Goal: Task Accomplishment & Management: Complete application form

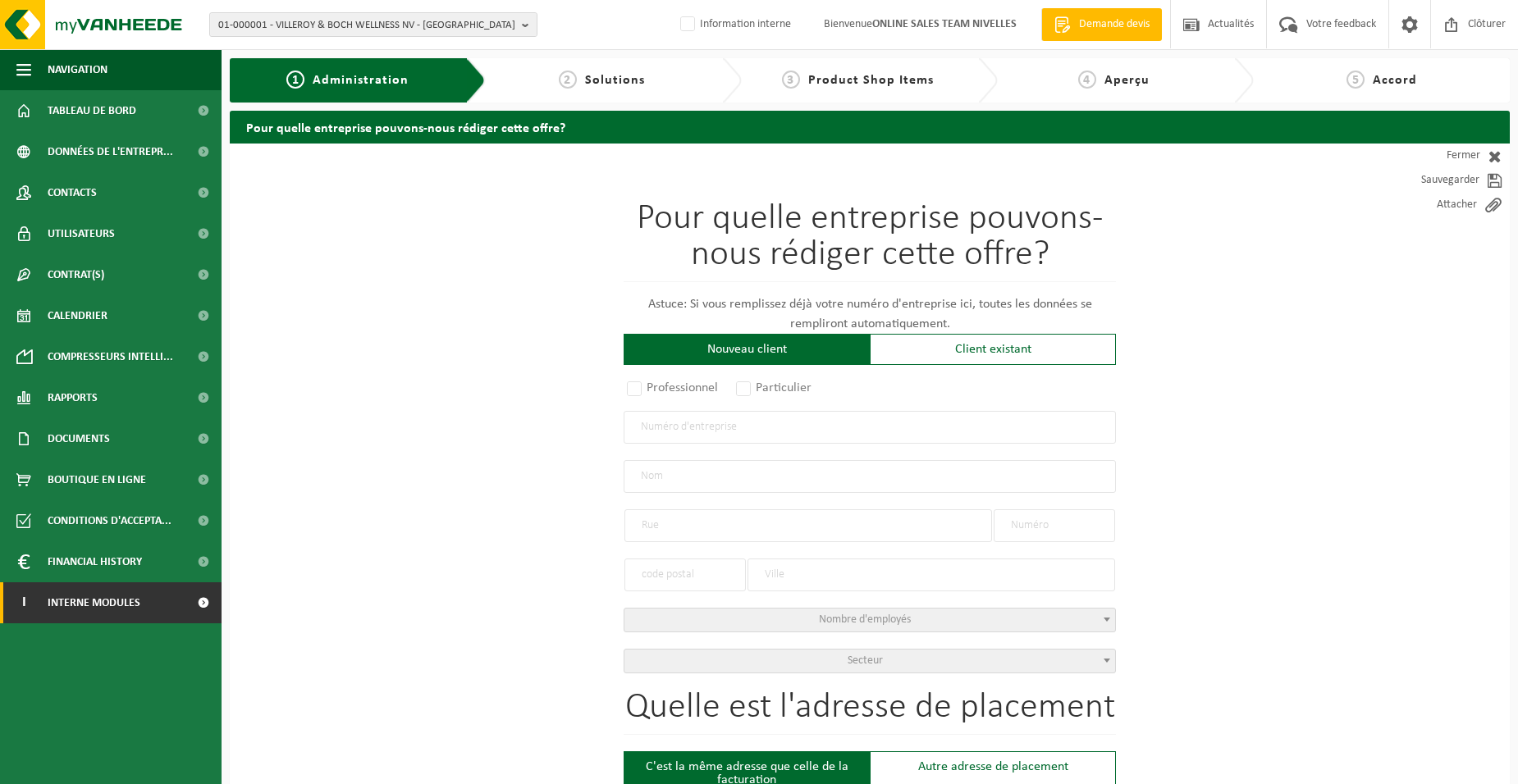
click at [133, 606] on span "Interne modules" at bounding box center [94, 602] width 93 height 41
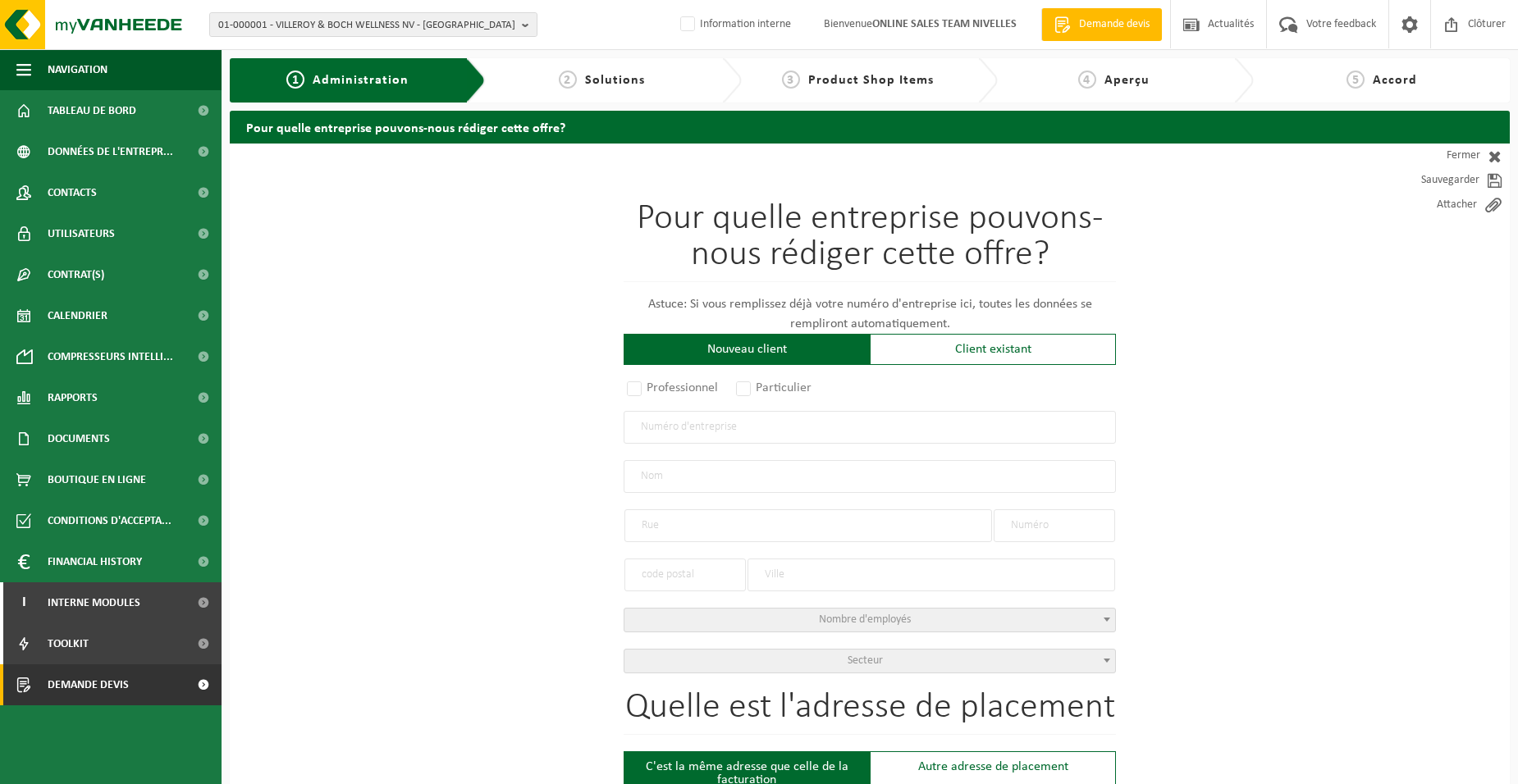
click at [100, 682] on span "Demande devis" at bounding box center [88, 685] width 81 height 41
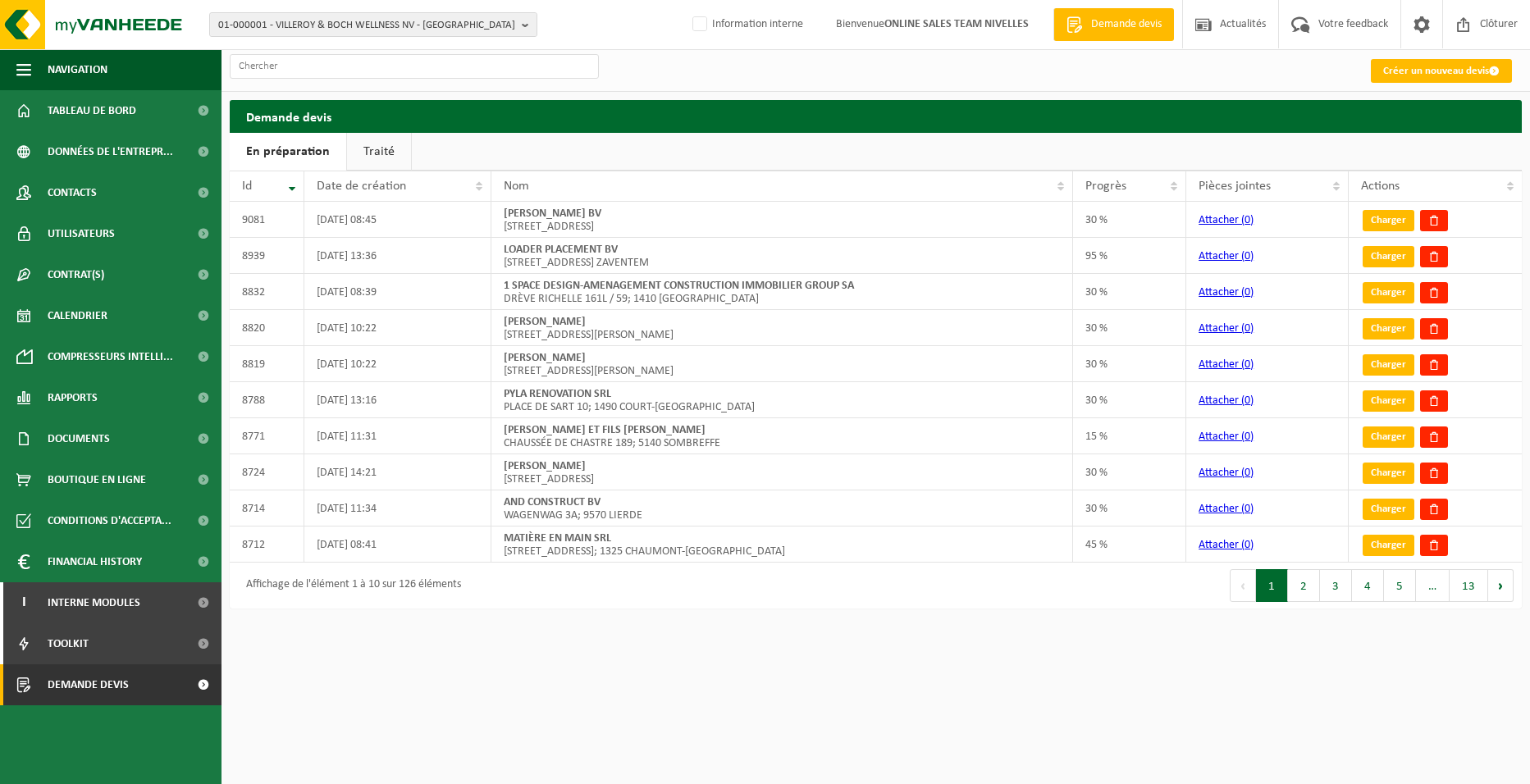
click at [1396, 71] on link "Créer un nouveau devis" at bounding box center [1441, 71] width 141 height 24
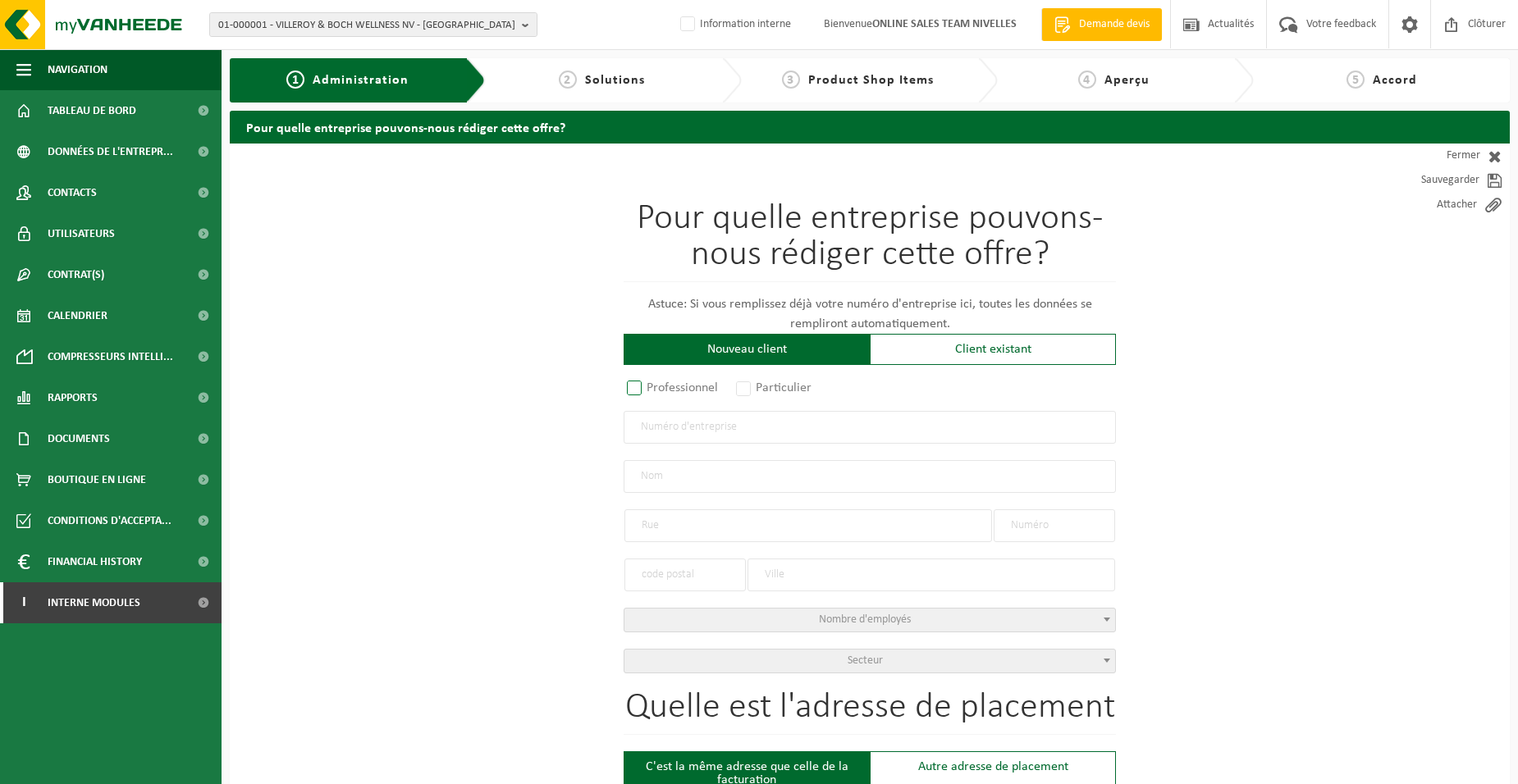
click at [656, 385] on label "Professionnel" at bounding box center [673, 388] width 100 height 23
click at [656, 385] on input "Professionnel" at bounding box center [655, 389] width 11 height 11
radio input "true"
click at [643, 434] on input "text" at bounding box center [869, 427] width 493 height 33
type input "0724858729"
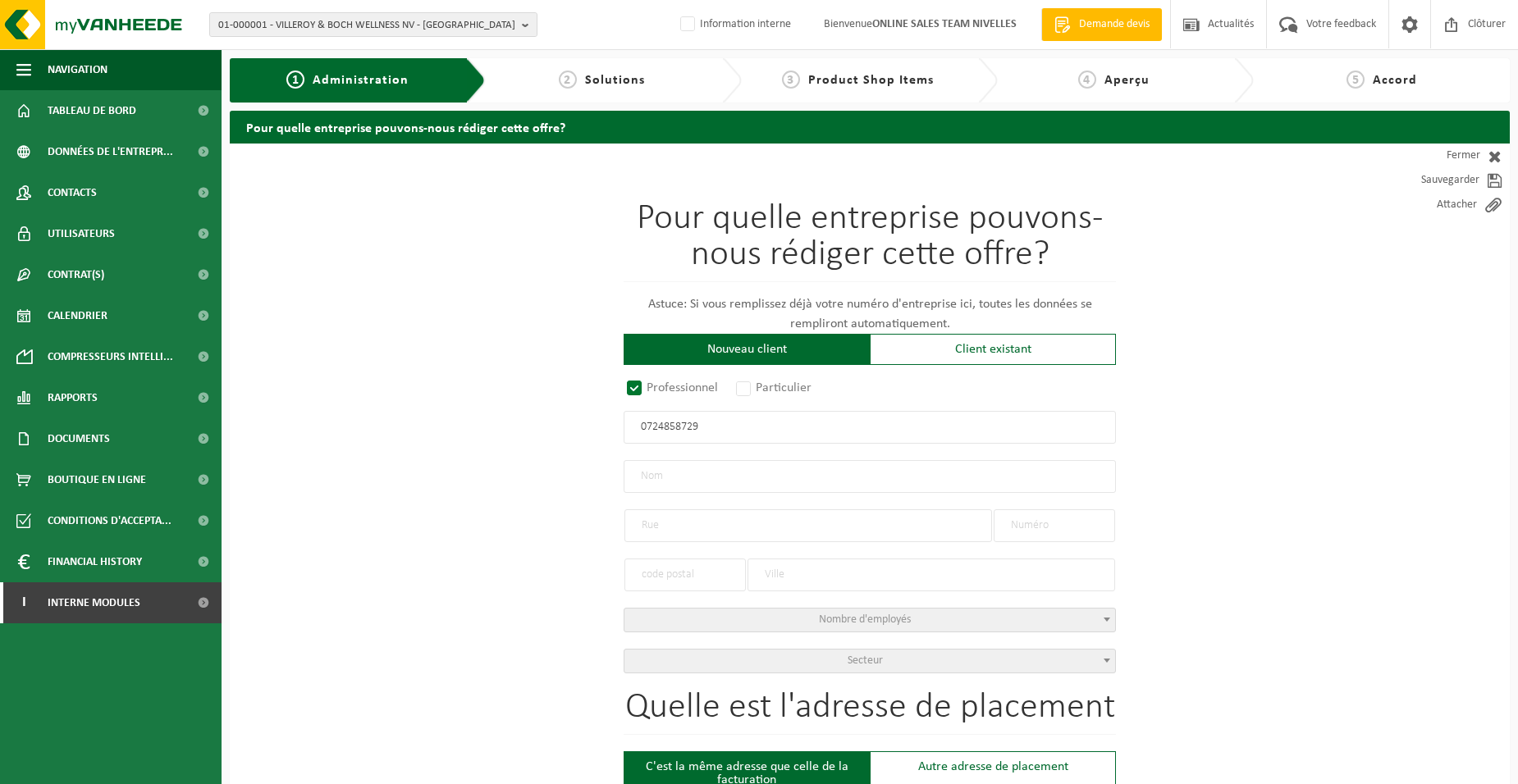
radio input "true"
type input "0724858729"
type input "P.F & CO BV"
type input "JAGERSDAL"
type input "8"
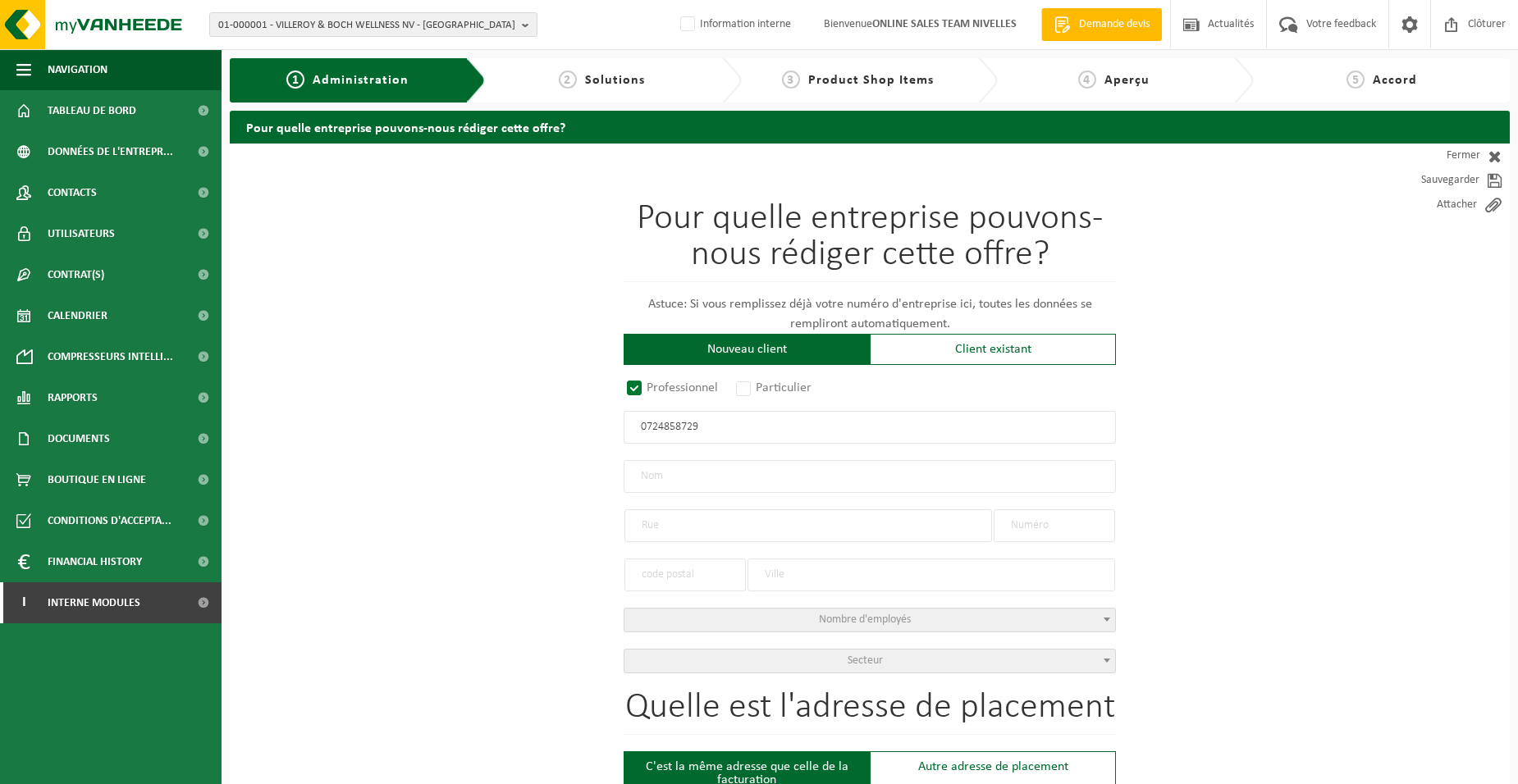
type input "1600"
type input "SINT-PIETERS-LEEUW"
select select "D"
select select "NACE_4321"
type input "P.F & CO BV"
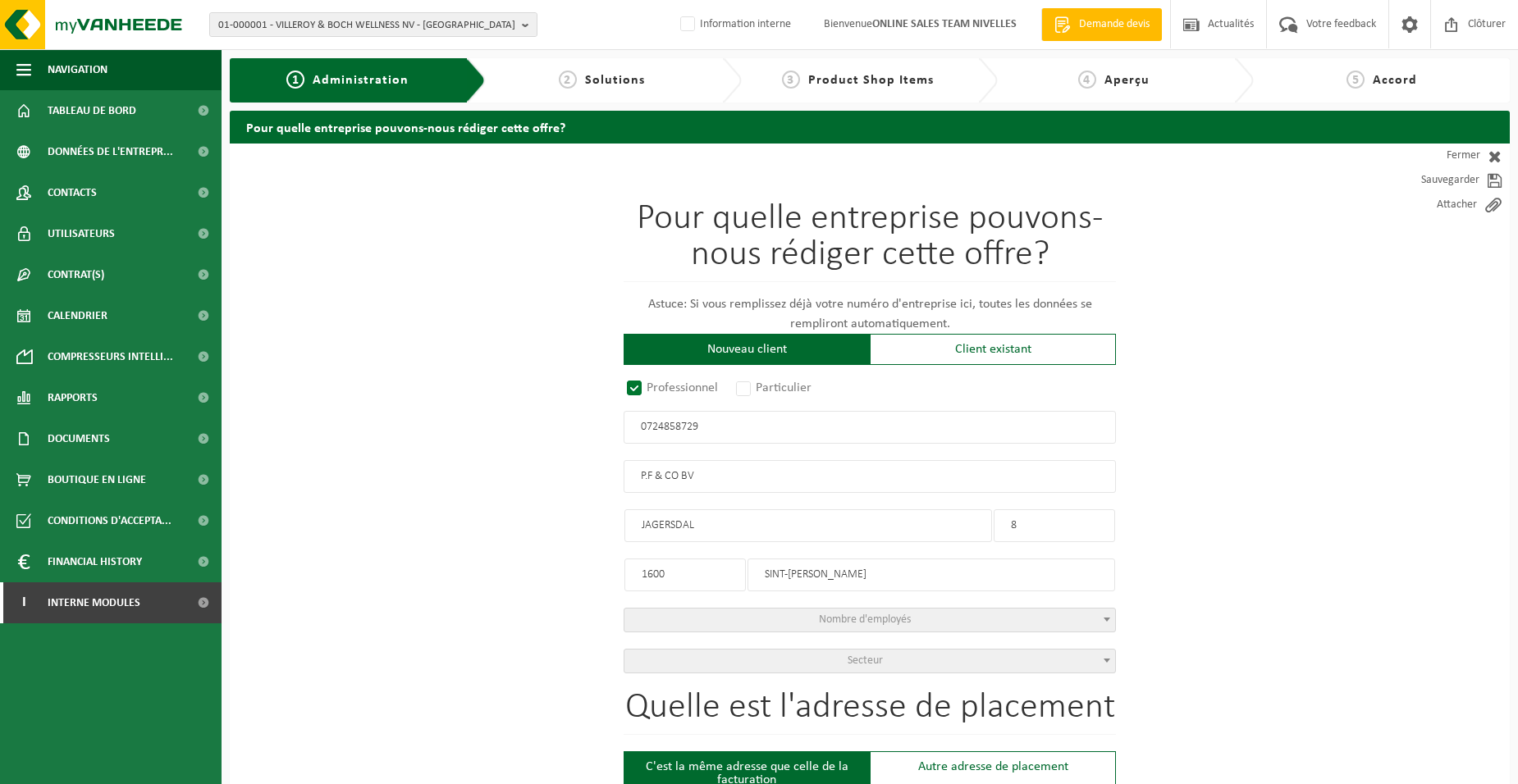
type input "JAGERSDAL"
type input "8"
type input "1600"
type input "SINT-PIETERS-LEEUW"
type input "2290101308"
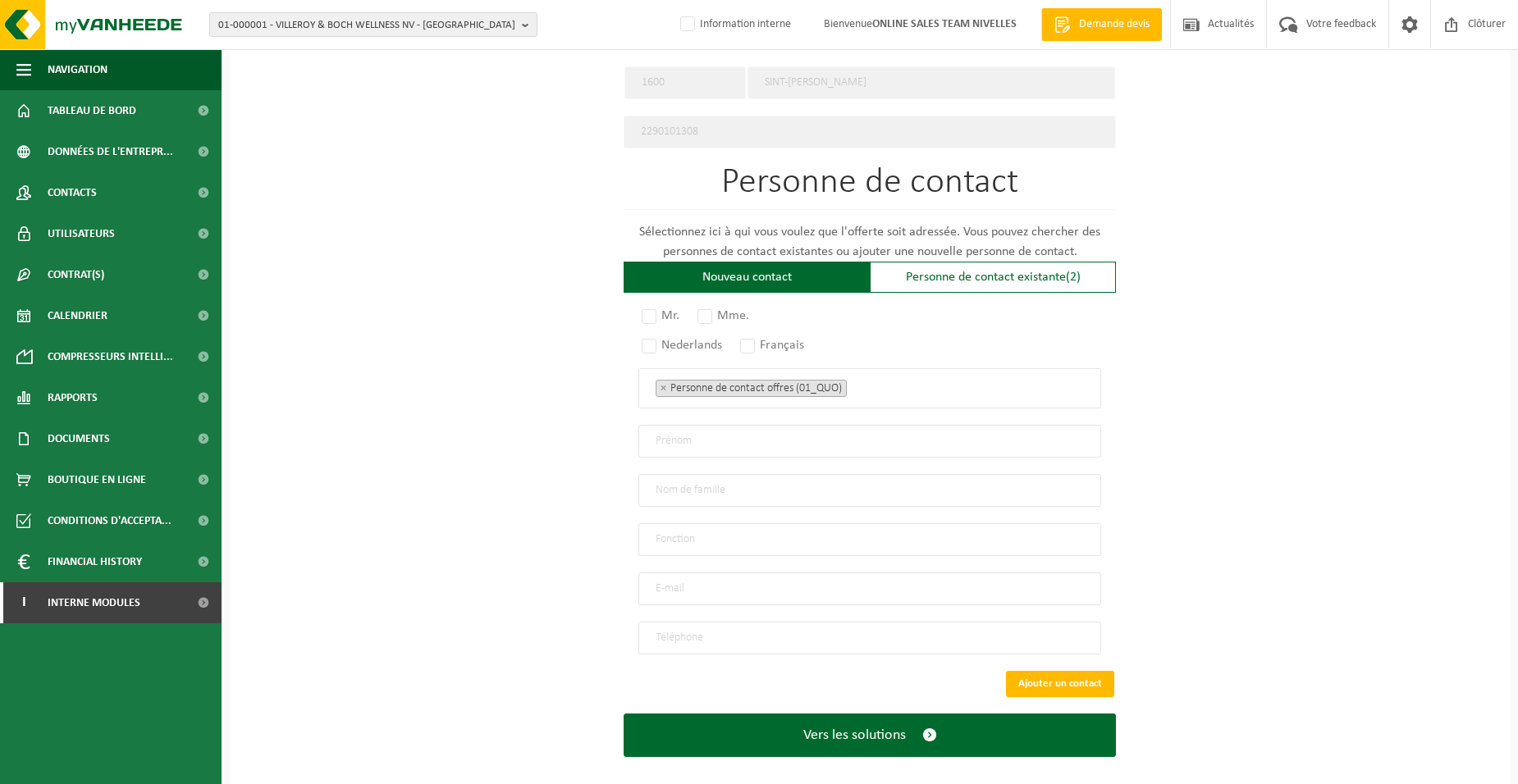
scroll to position [854, 0]
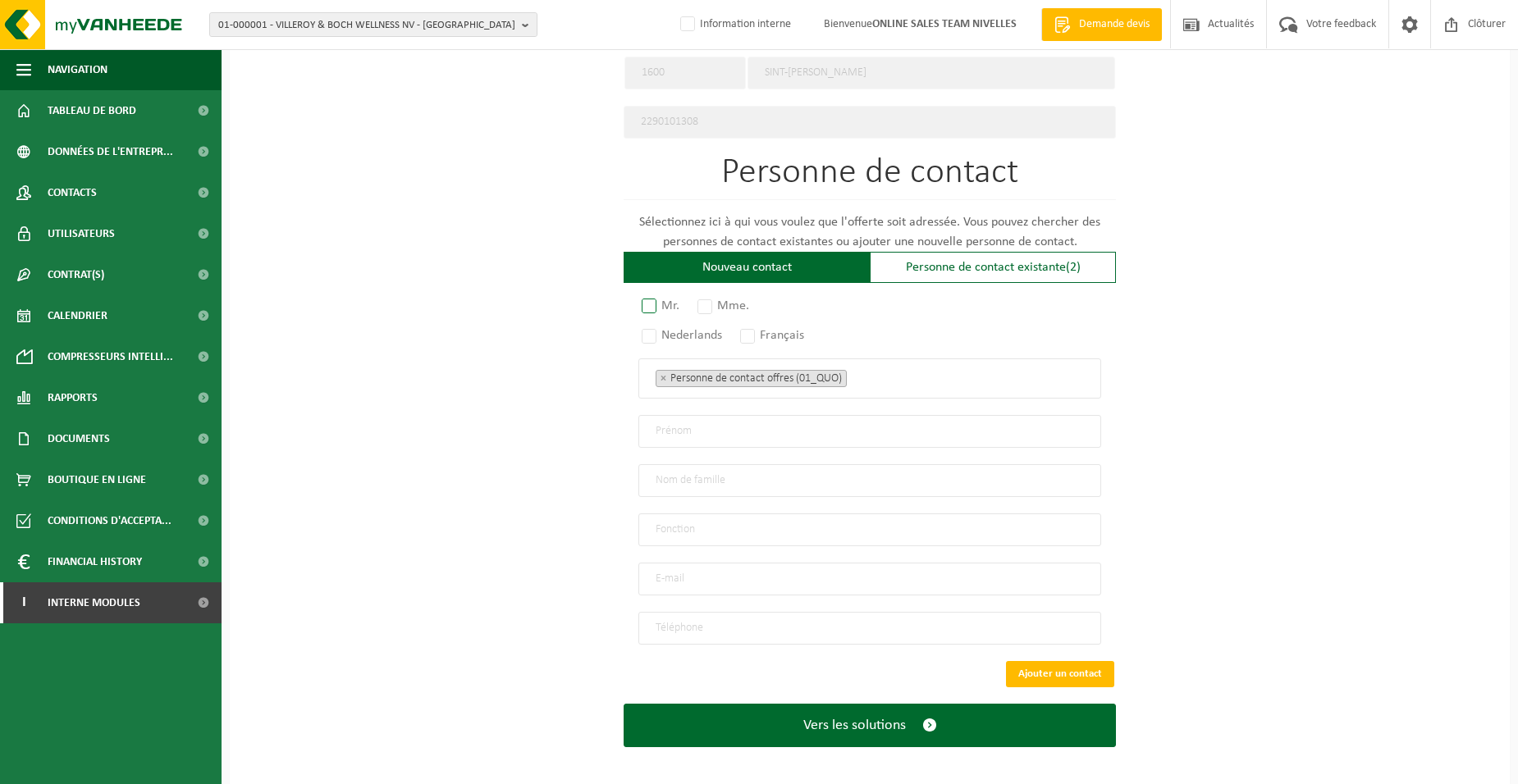
type input "0724858729"
click at [648, 301] on label "Mr." at bounding box center [661, 306] width 46 height 23
radio input "true"
click at [752, 325] on label "Français" at bounding box center [773, 335] width 72 height 23
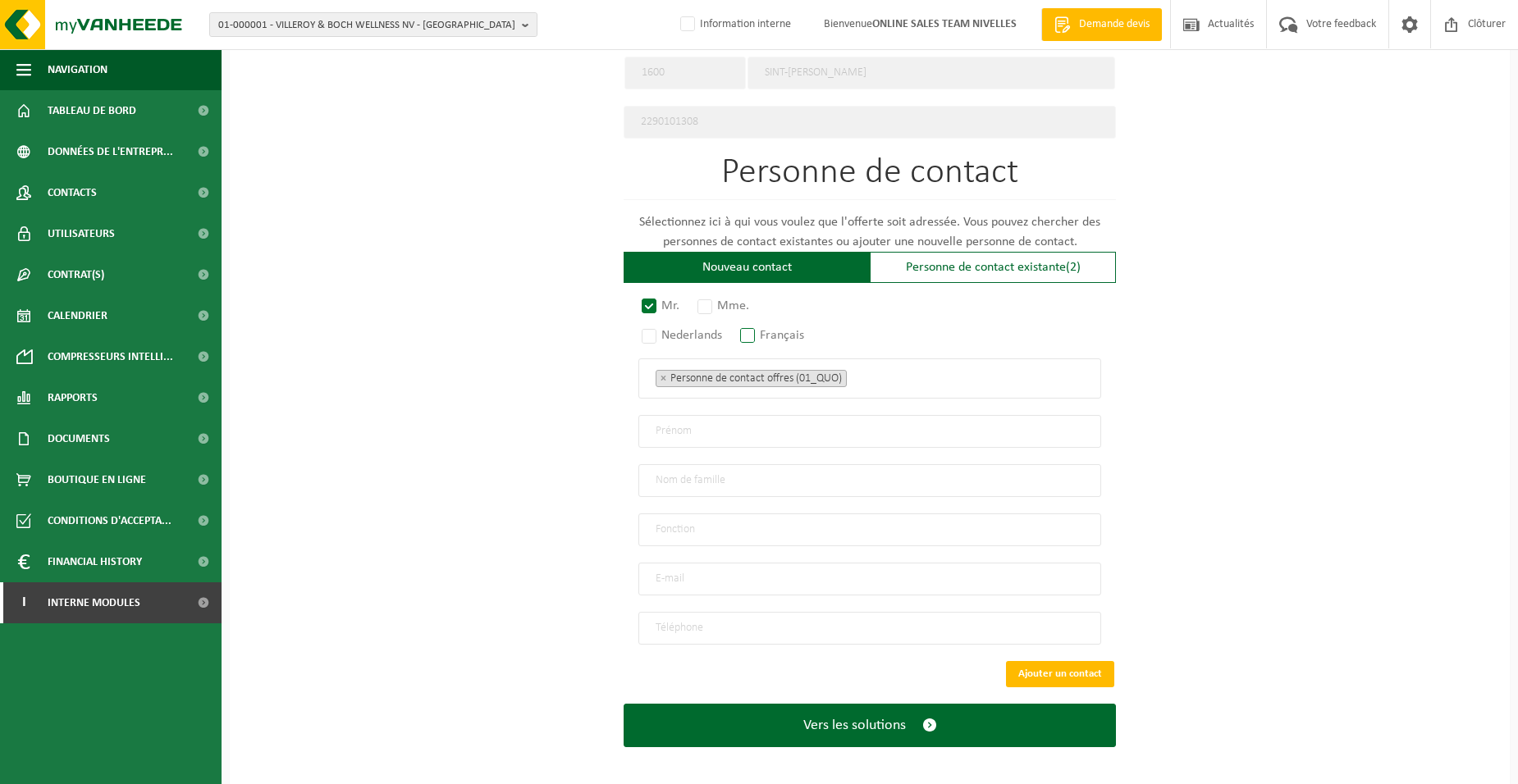
radio input "true"
click at [886, 373] on ul "× Personne de contact offres (01_QUO)" at bounding box center [869, 378] width 428 height 21
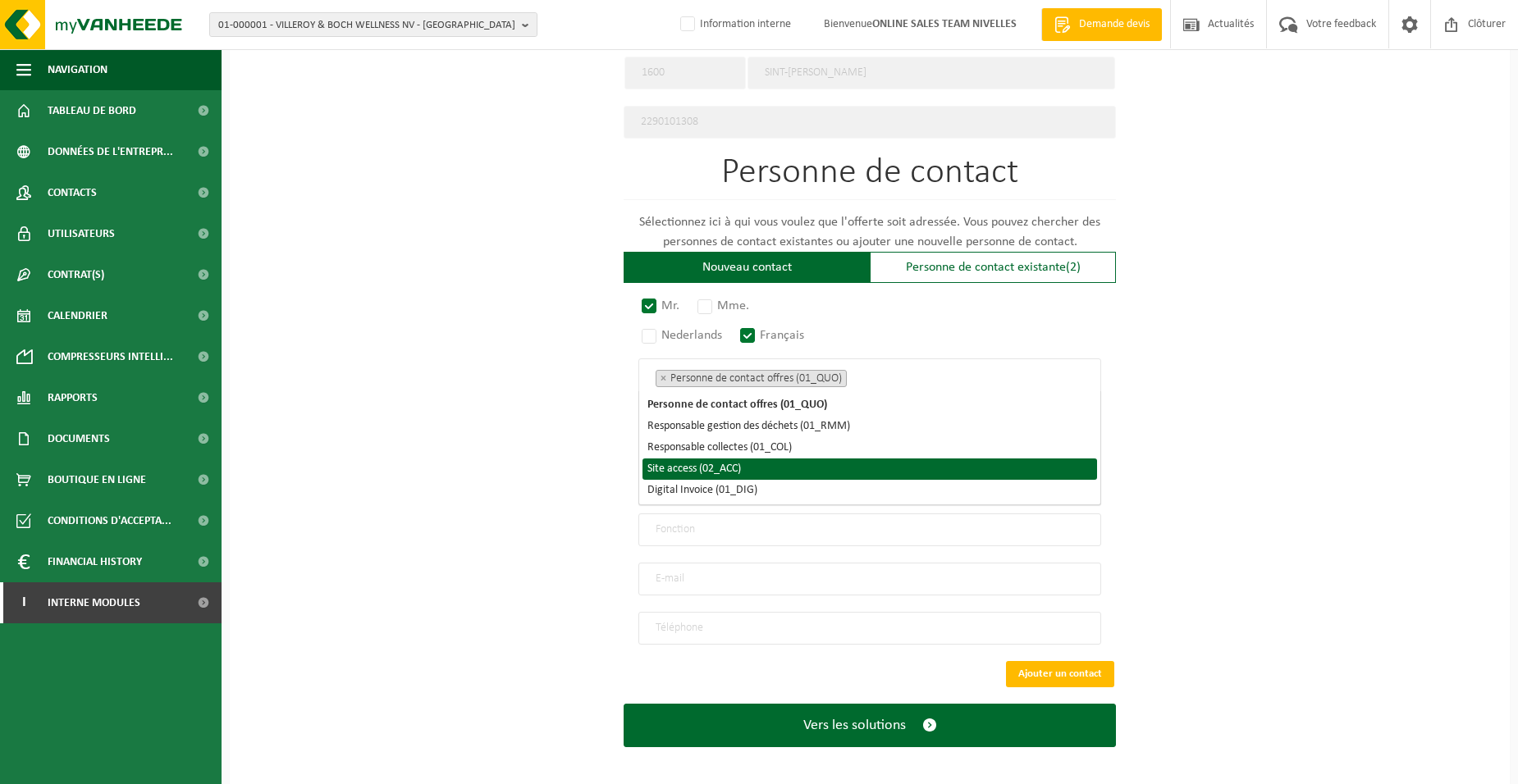
click at [726, 470] on li "Site access (02_ACC)" at bounding box center [869, 469] width 455 height 21
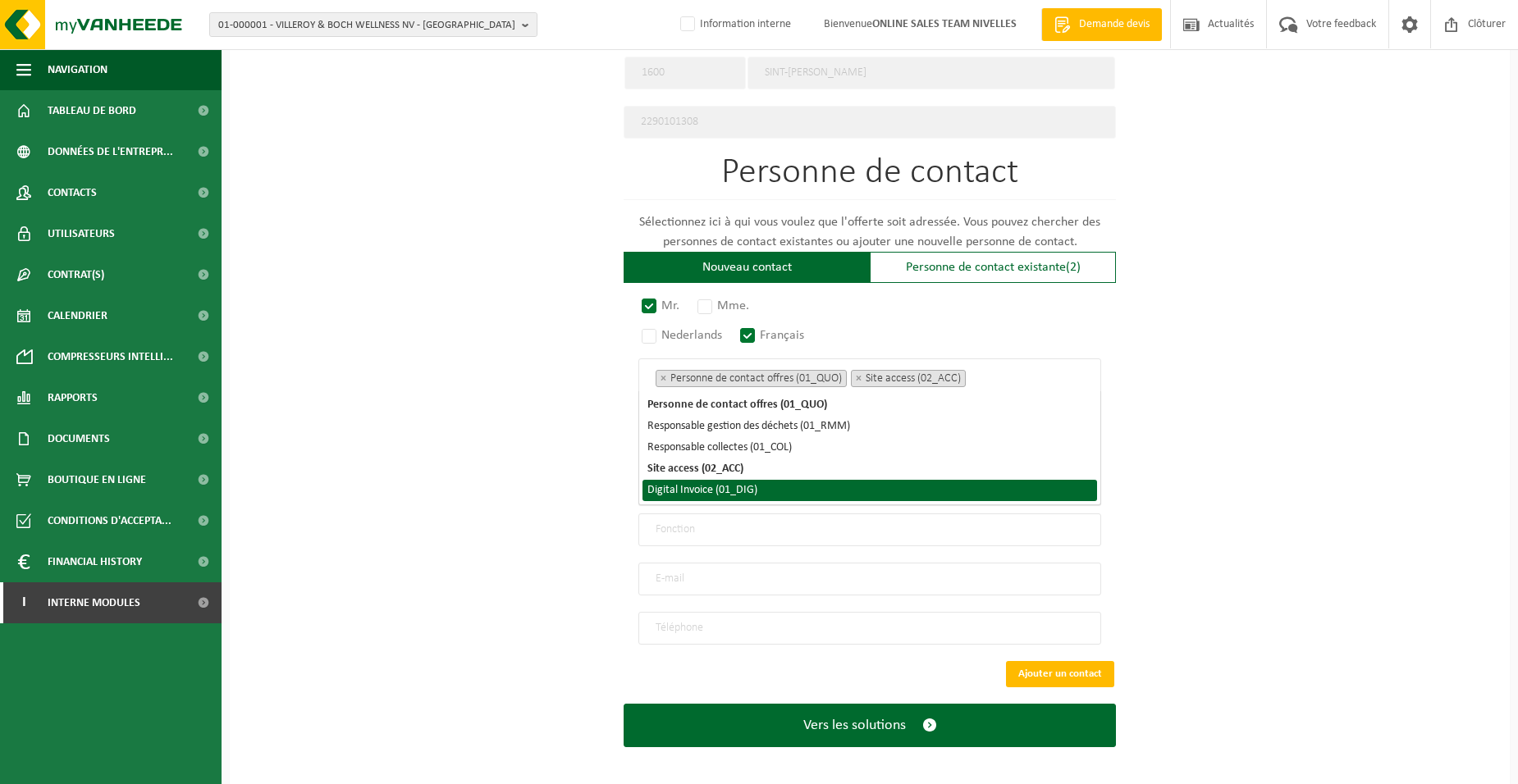
click at [729, 492] on li "Digital Invoice (01_DIG)" at bounding box center [869, 491] width 455 height 21
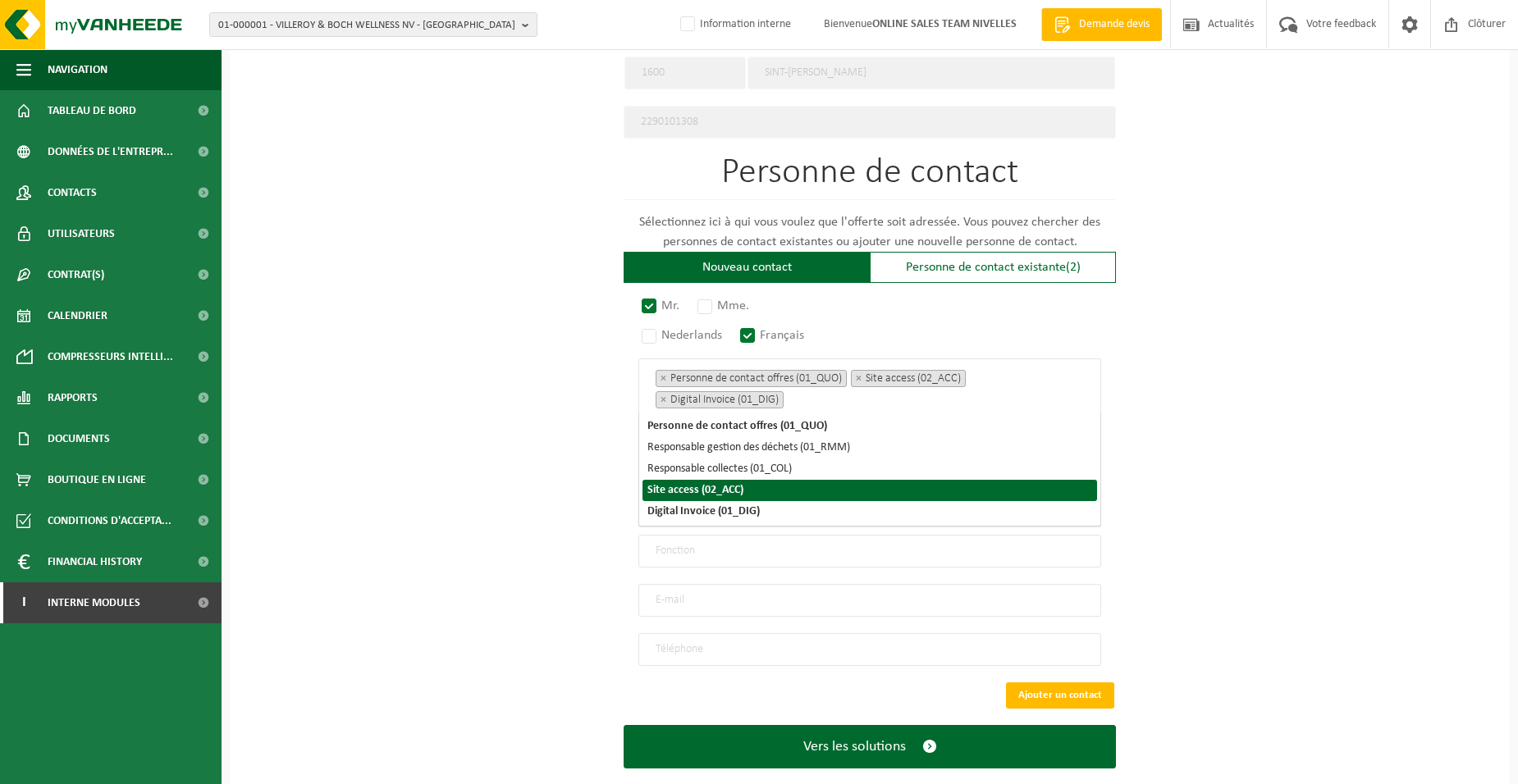
click at [573, 476] on div "Pour quelle entreprise pouvons-nous rédiger cette offre? Astuce: Si vous rempli…" at bounding box center [869, 49] width 1280 height 1520
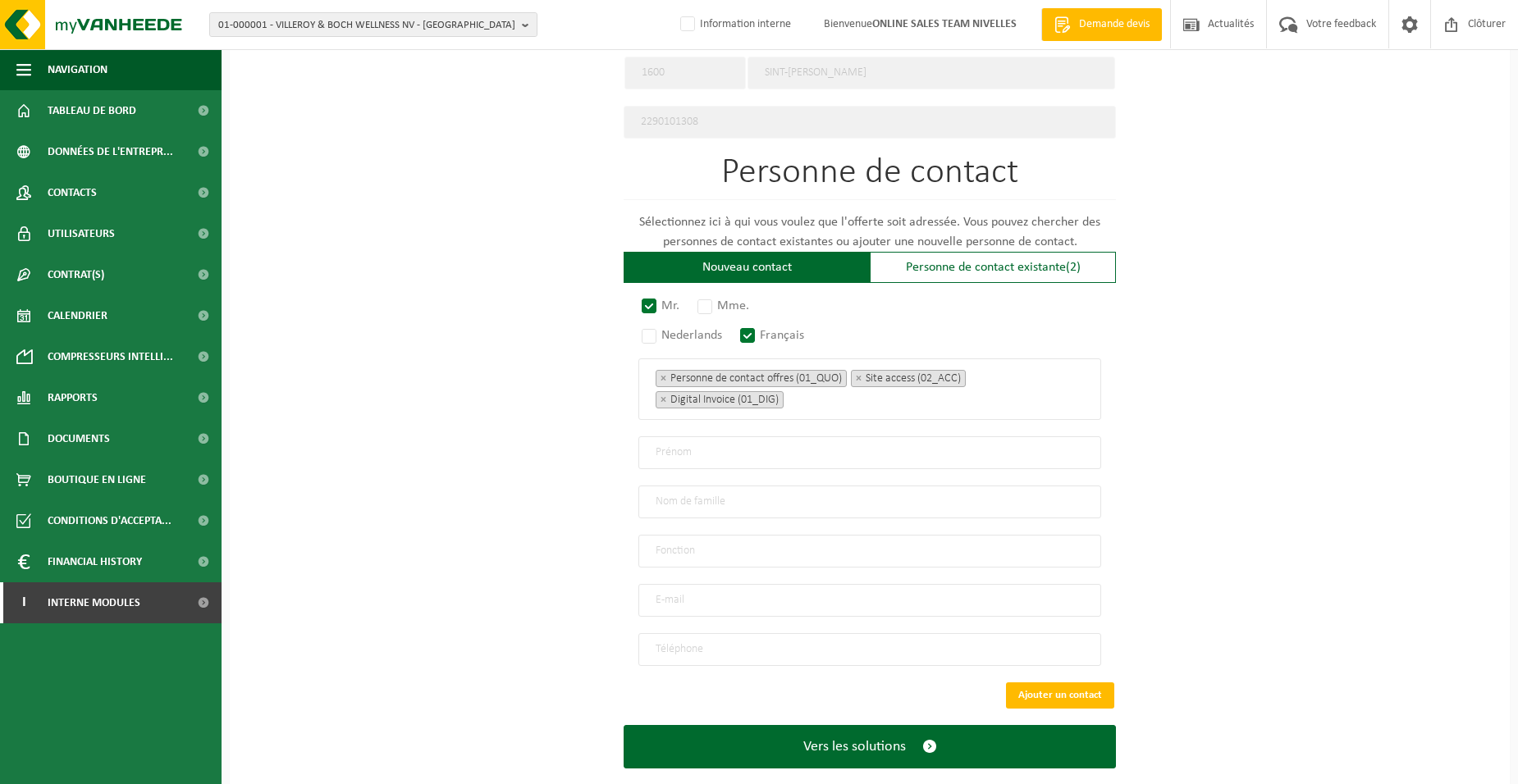
click at [722, 454] on input "text" at bounding box center [869, 453] width 463 height 33
type input "m"
type input "MEHIL"
click at [720, 503] on input "text" at bounding box center [869, 502] width 463 height 33
type input "POTI"
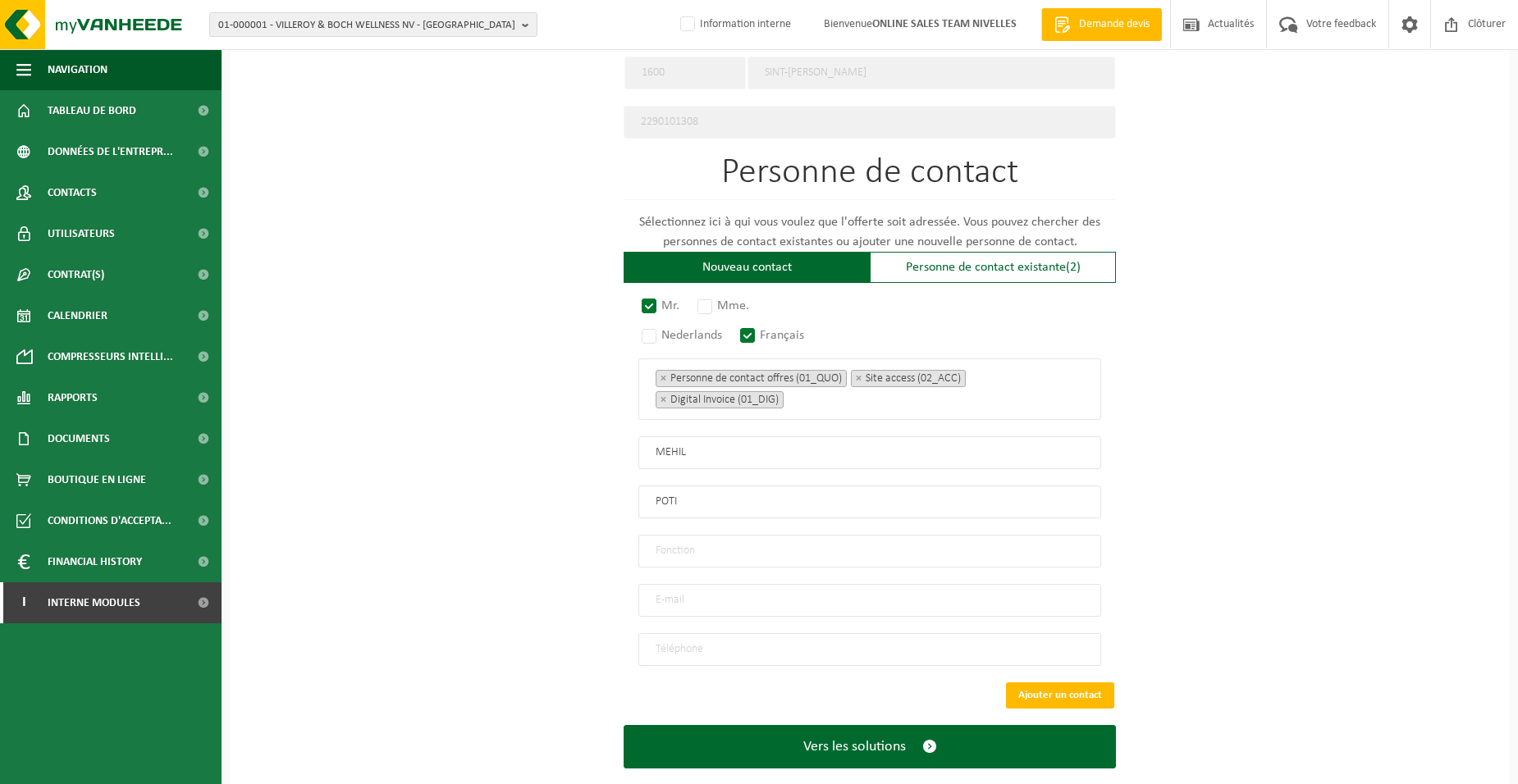
click at [715, 541] on input "text" at bounding box center [869, 551] width 463 height 33
type input "Director"
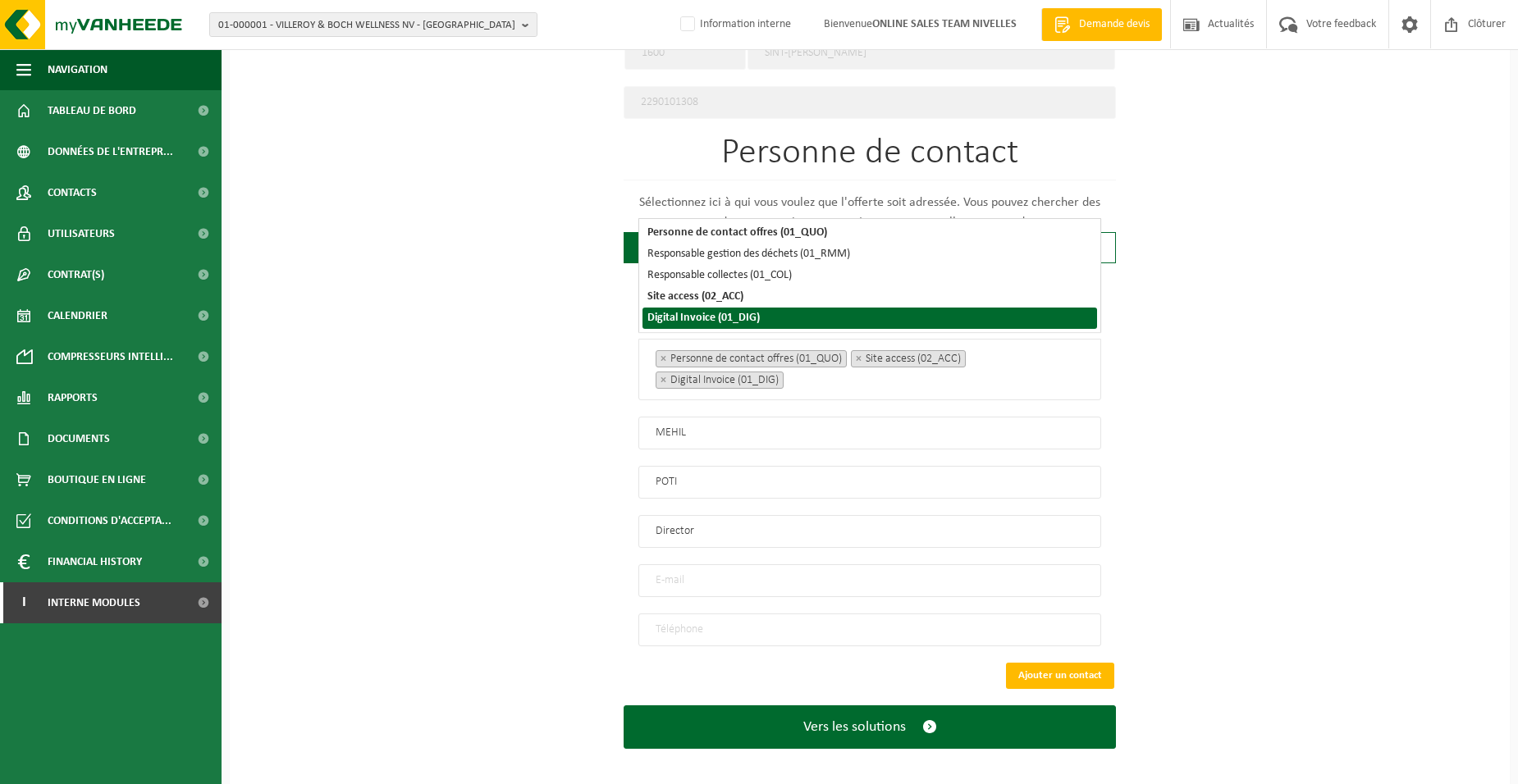
scroll to position [875, 0]
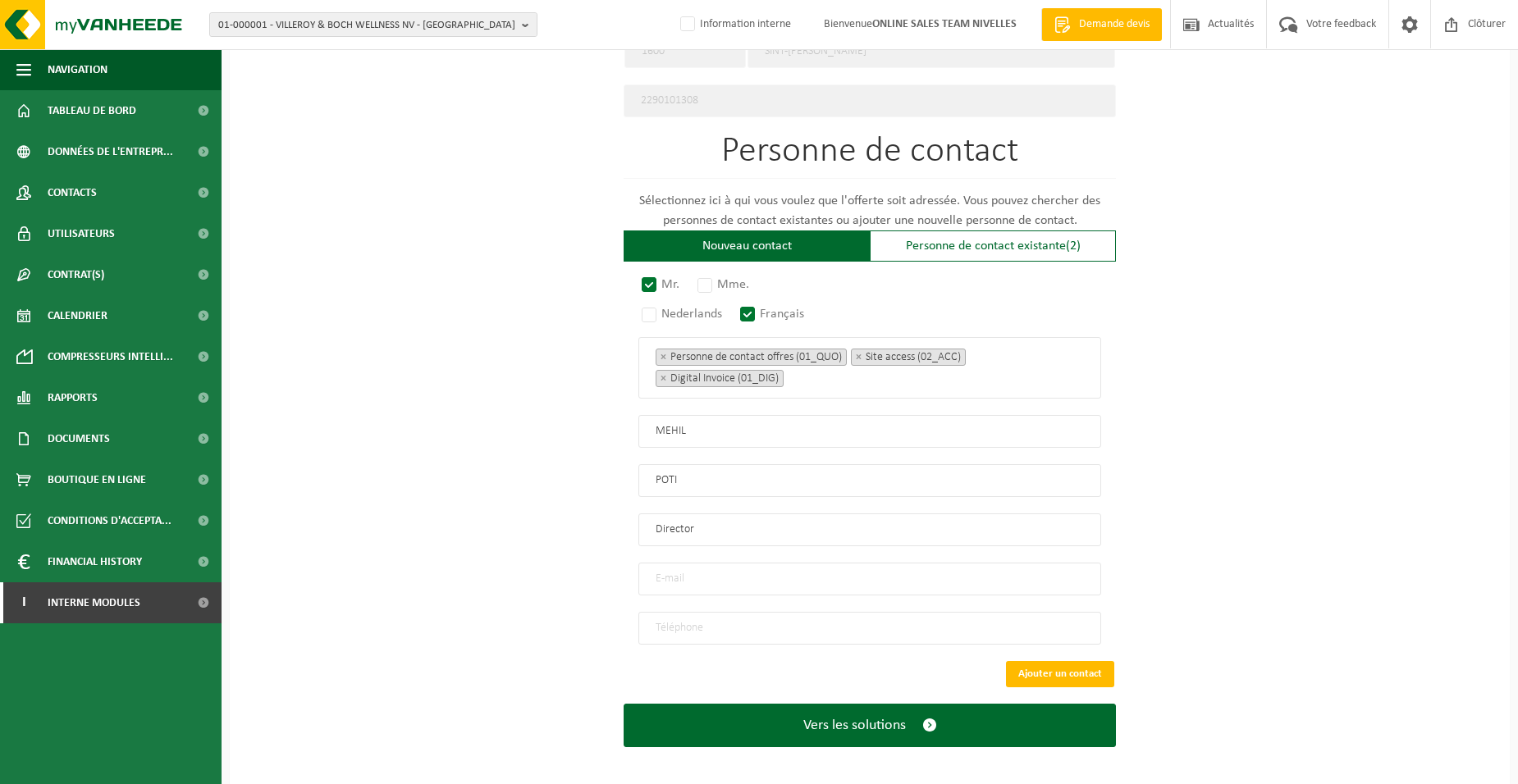
click at [694, 579] on input "email" at bounding box center [869, 579] width 463 height 33
type input "INFO@PFCOMPAGNIE.BE"
click at [720, 618] on input "tel" at bounding box center [869, 628] width 463 height 33
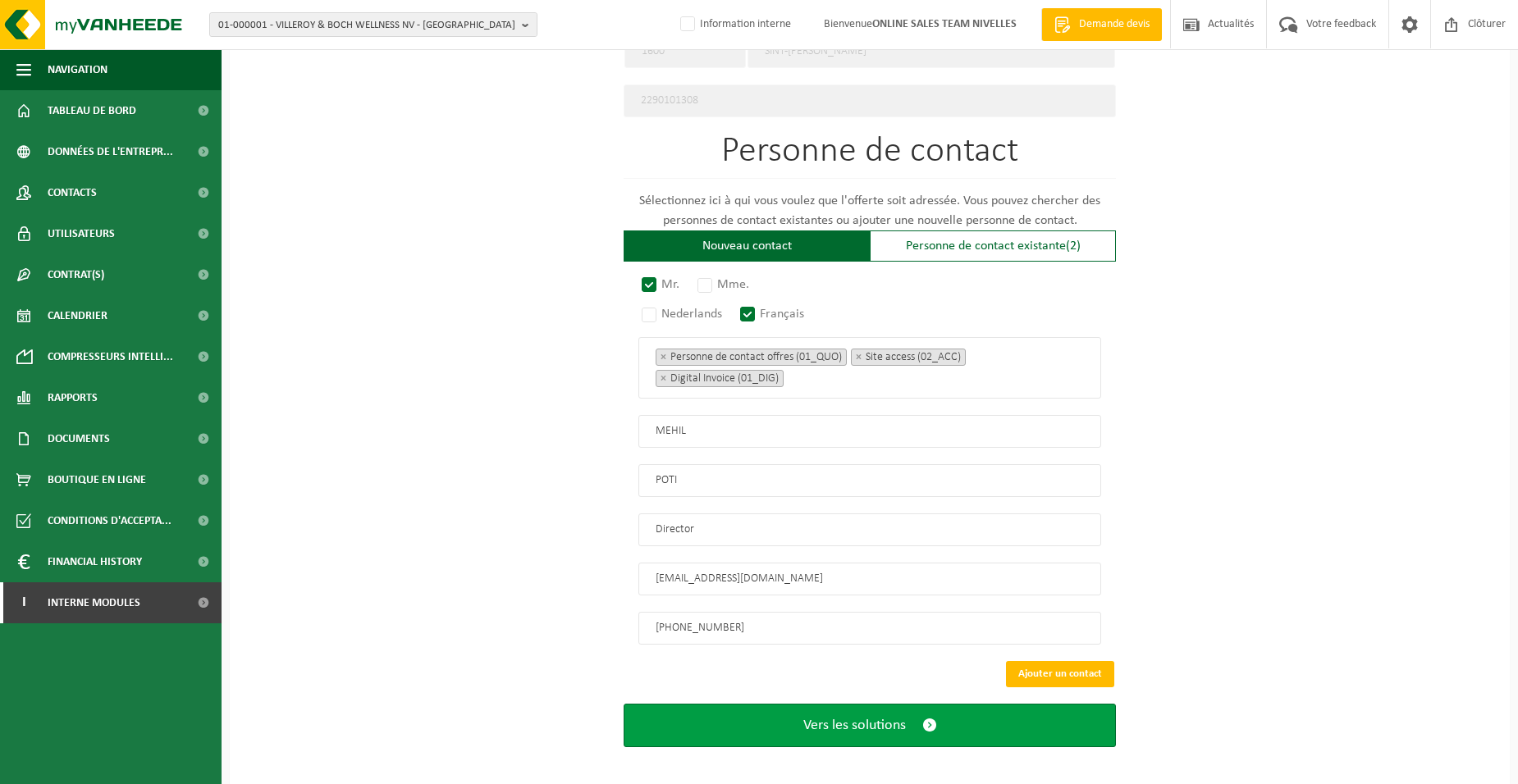
type input "+32 67 56 10 99"
click at [738, 708] on button "Vers les solutions" at bounding box center [869, 725] width 493 height 44
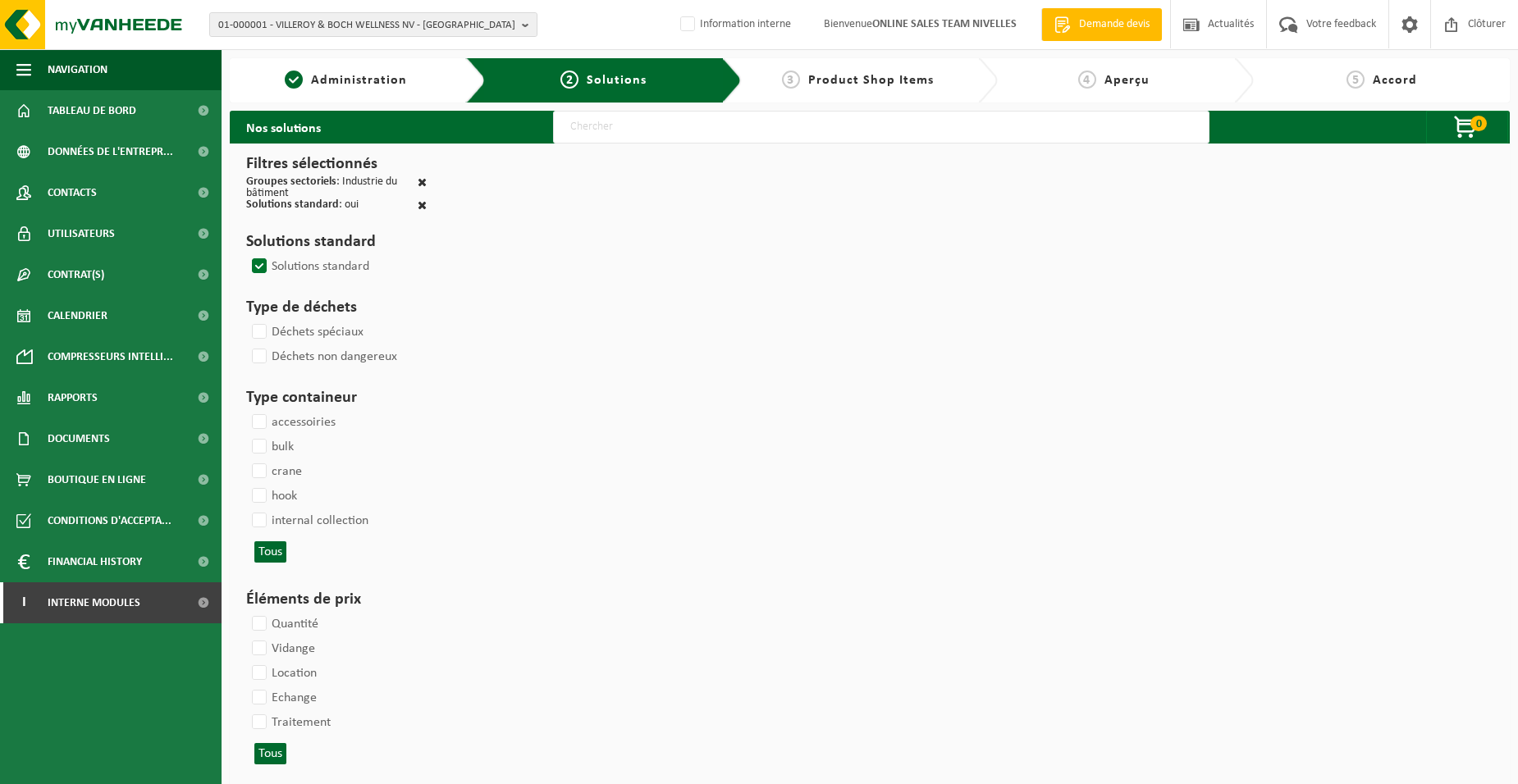
click at [628, 128] on input "text" at bounding box center [882, 127] width 656 height 33
type input "000052"
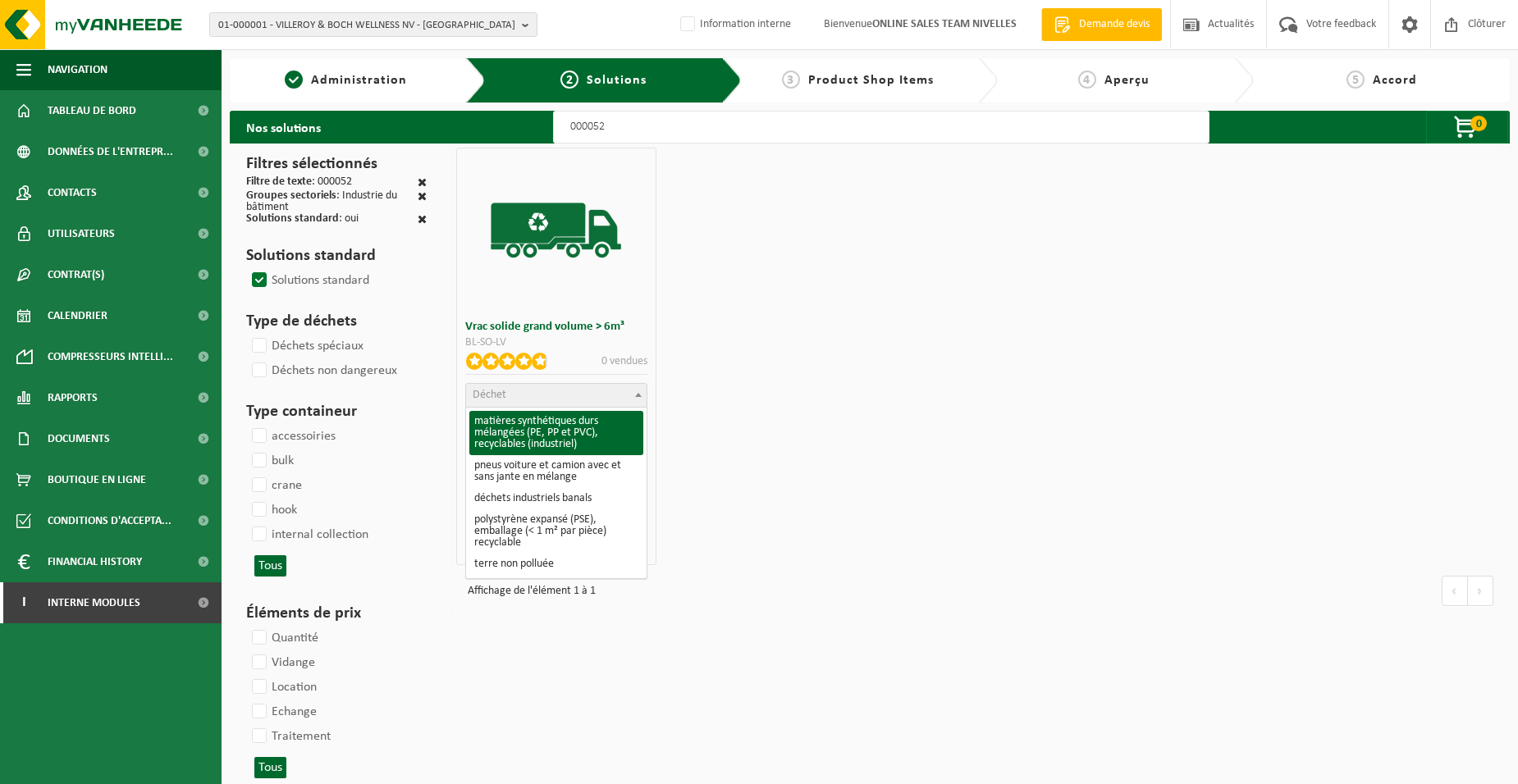
click at [574, 398] on span "Déchet" at bounding box center [556, 395] width 180 height 23
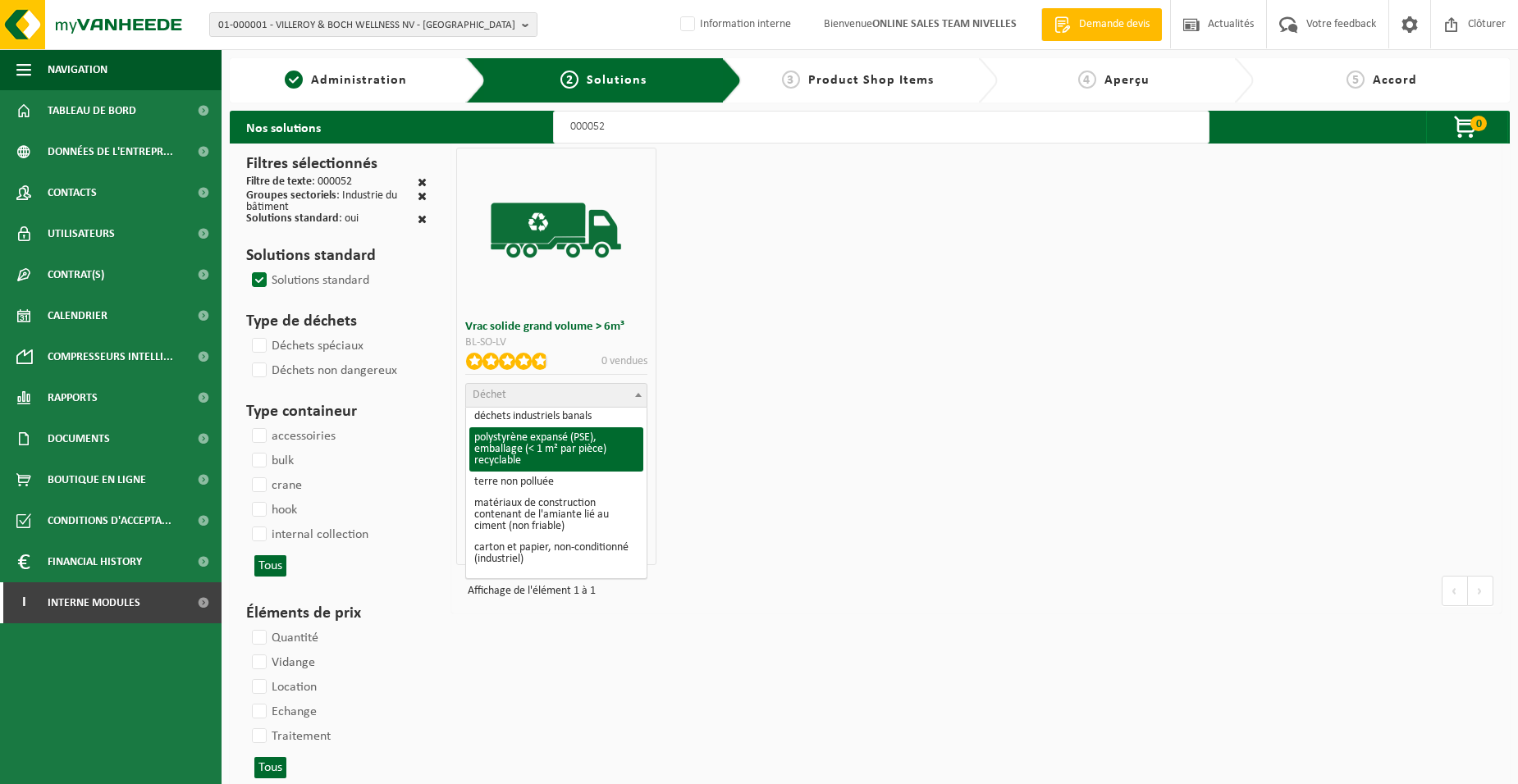
scroll to position [164, 0]
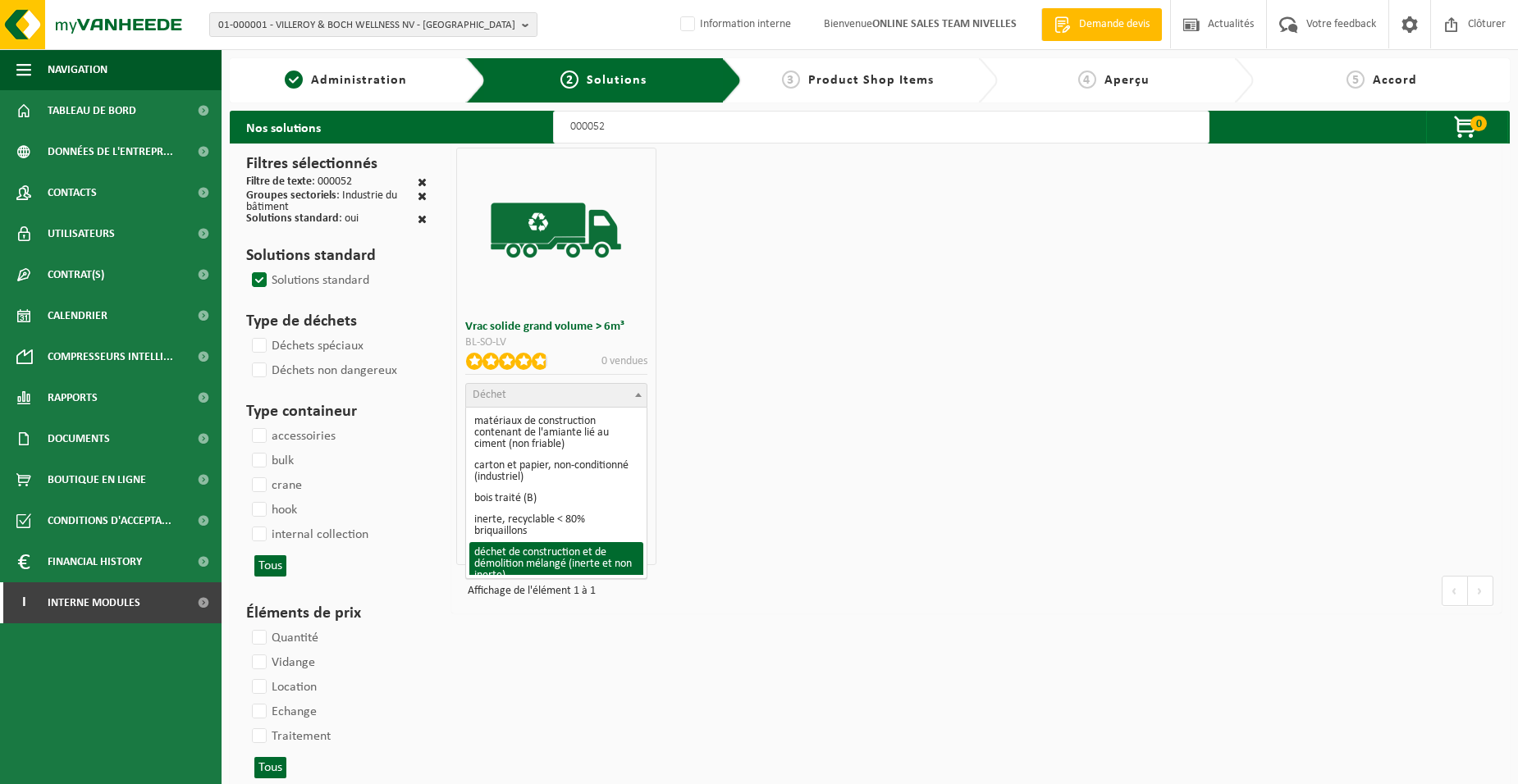
select select "31"
select select
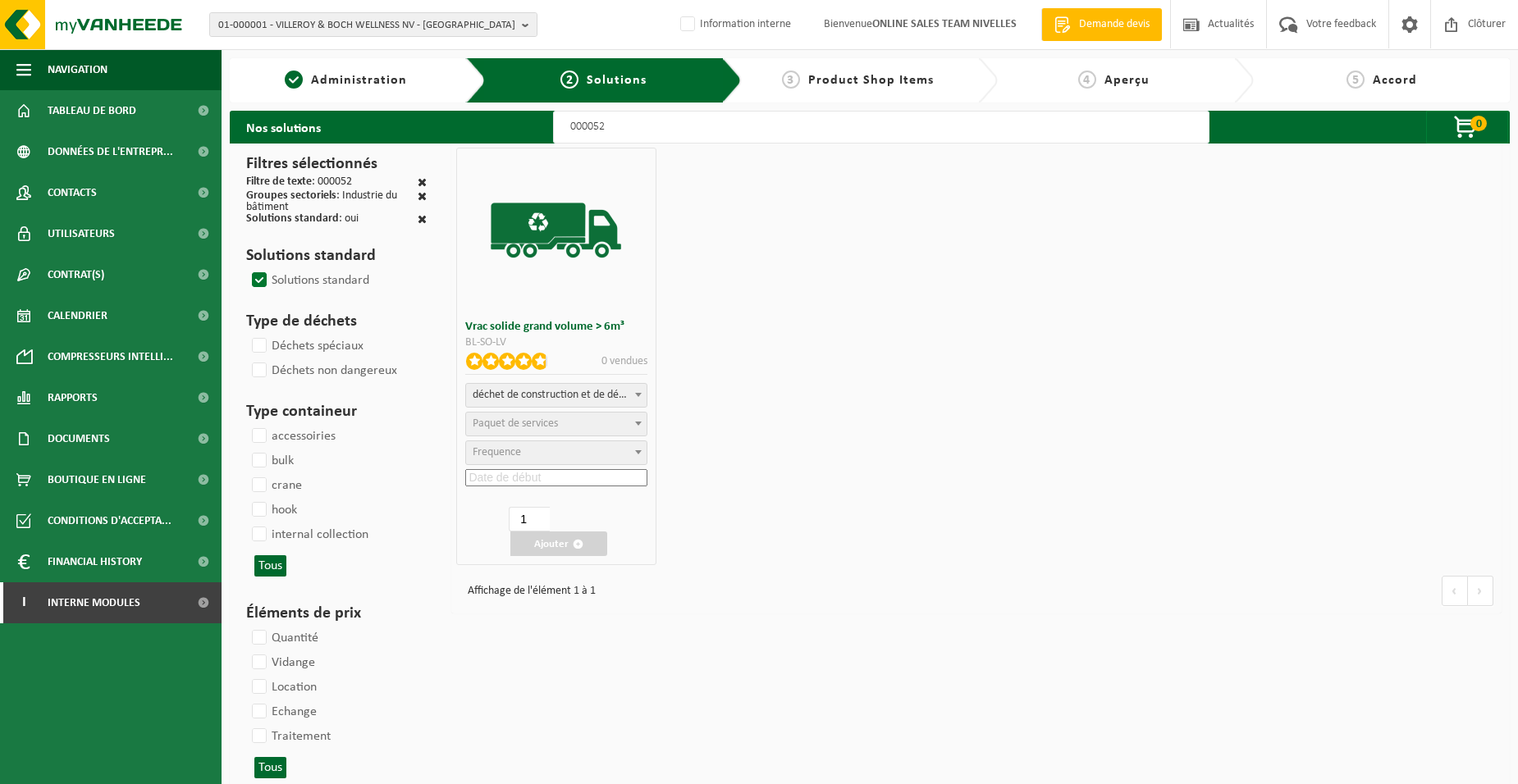
select select
select select "47"
select select "25"
click at [556, 478] on input at bounding box center [556, 477] width 182 height 17
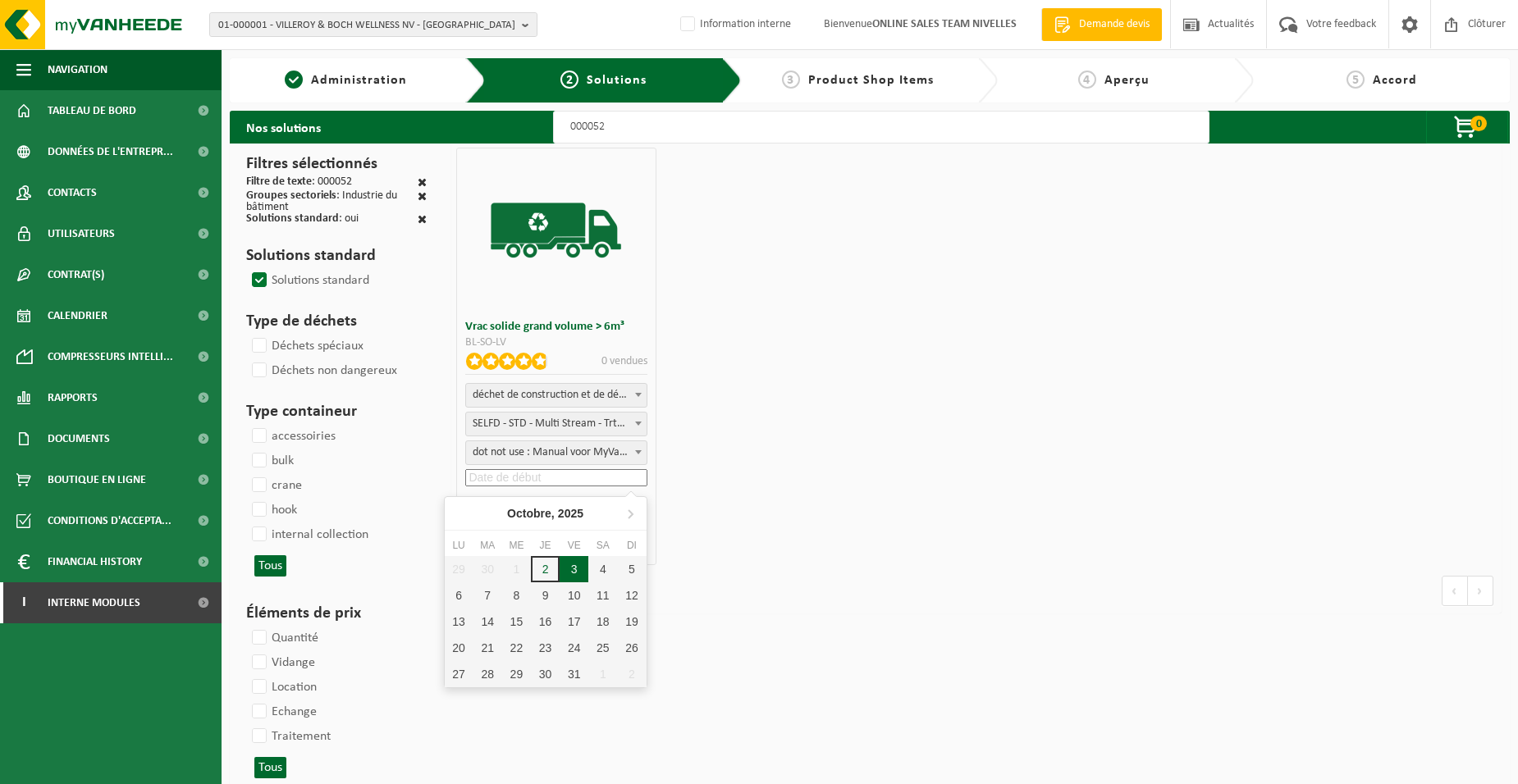
click at [572, 568] on div "3" at bounding box center [574, 570] width 29 height 26
type input "2025-10-03"
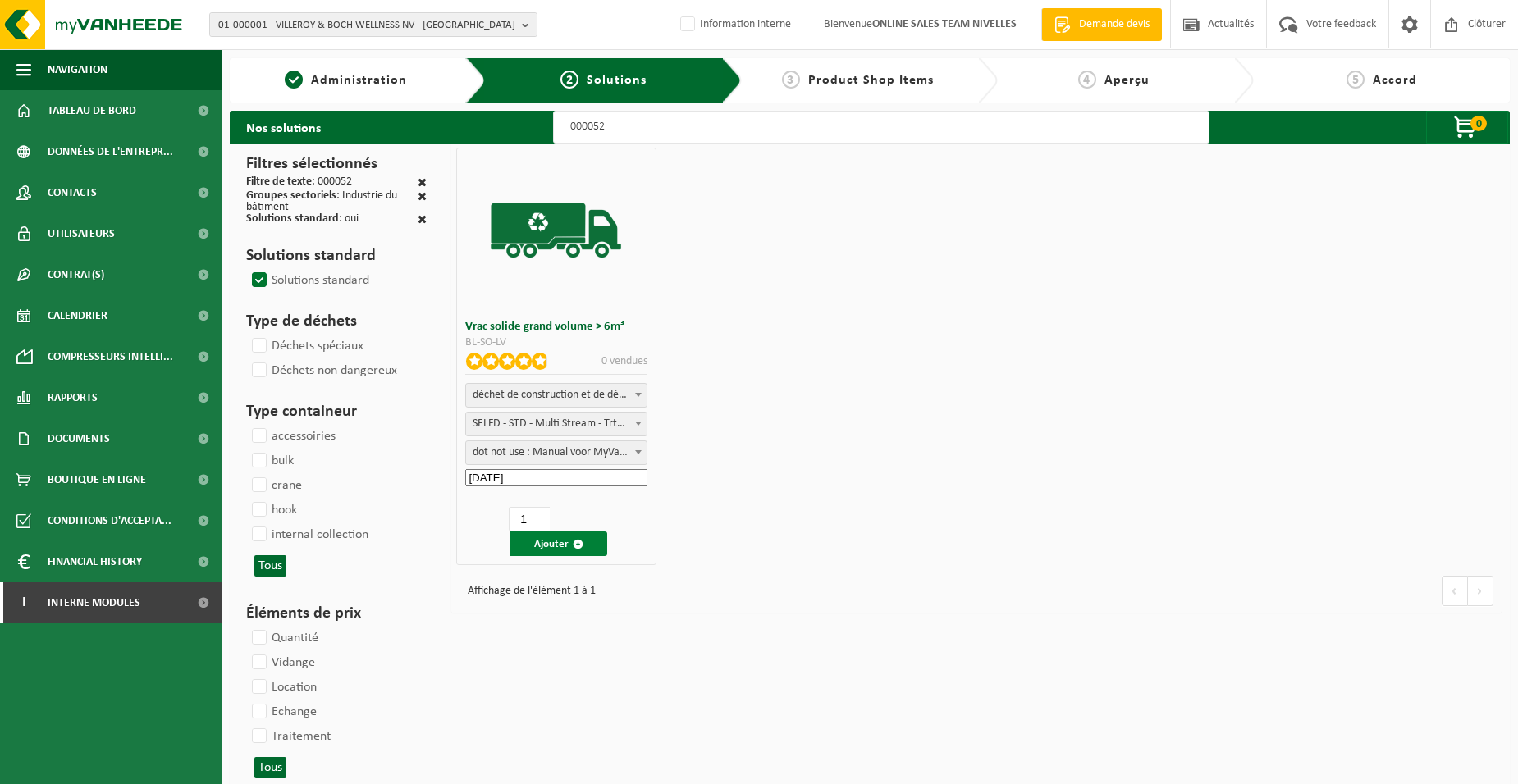
click at [544, 546] on button "Ajouter" at bounding box center [559, 544] width 97 height 25
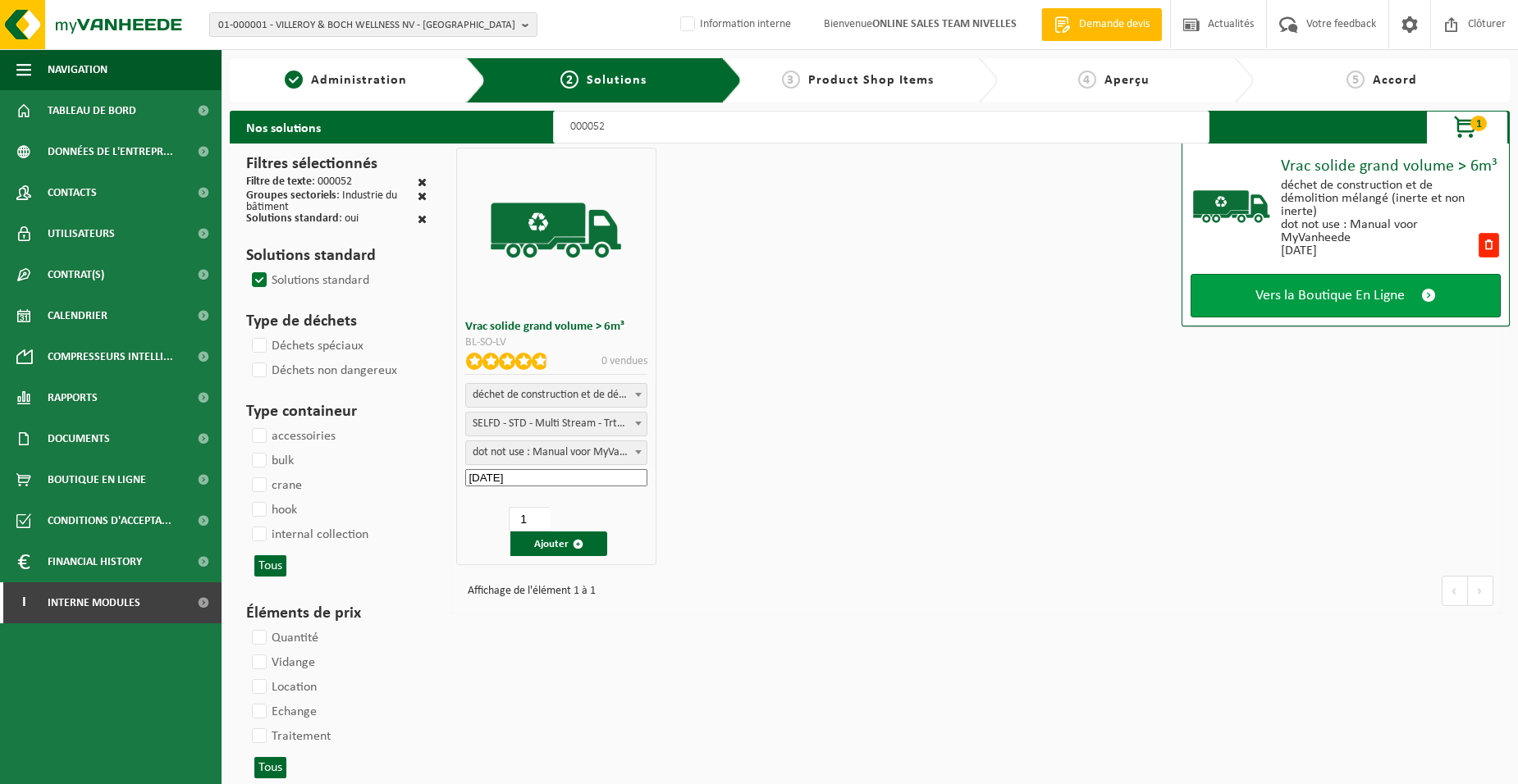
click at [1241, 301] on link "Vers la Boutique En Ligne" at bounding box center [1345, 295] width 310 height 44
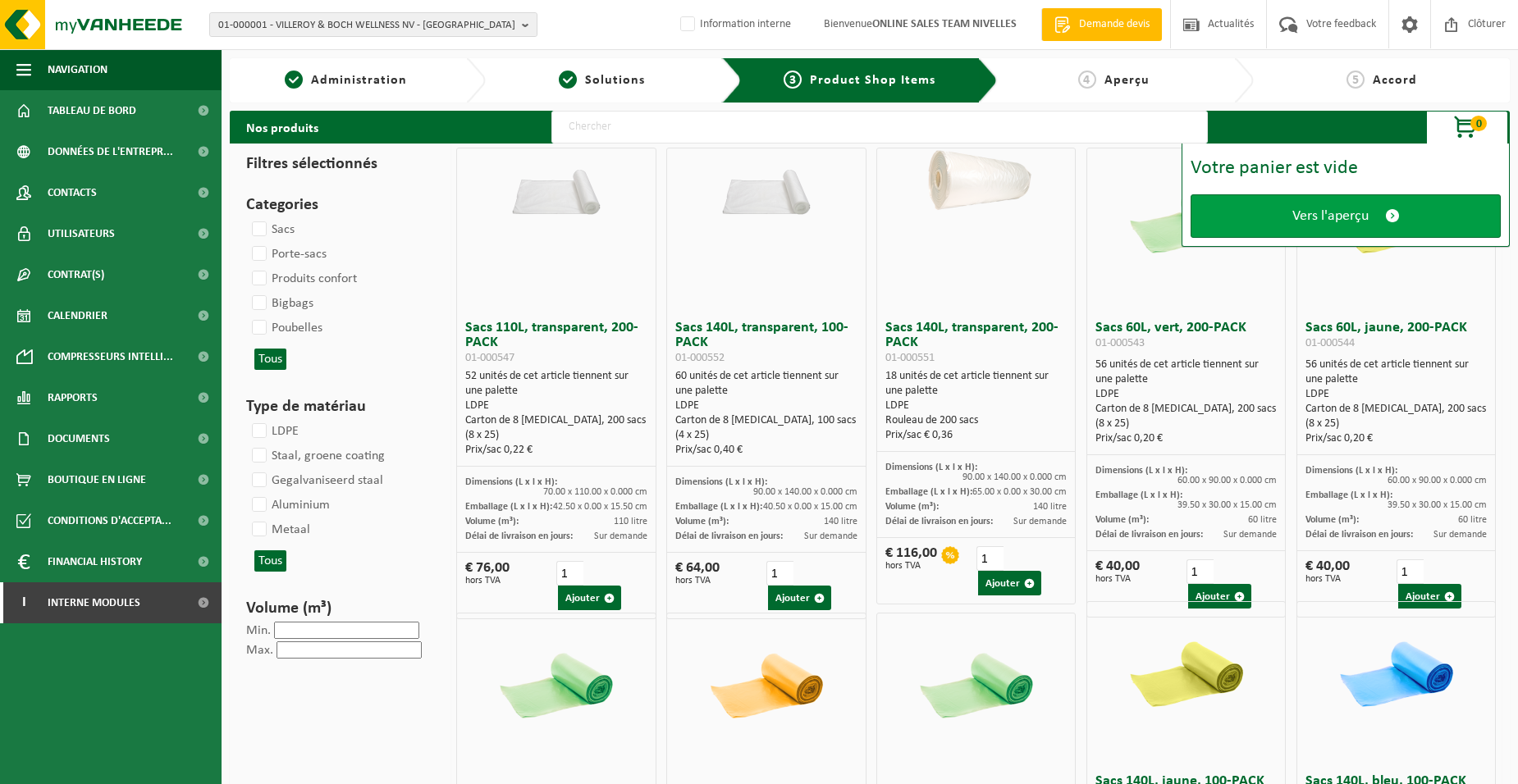
click at [1275, 219] on link "Vers l'aperçu" at bounding box center [1345, 215] width 310 height 44
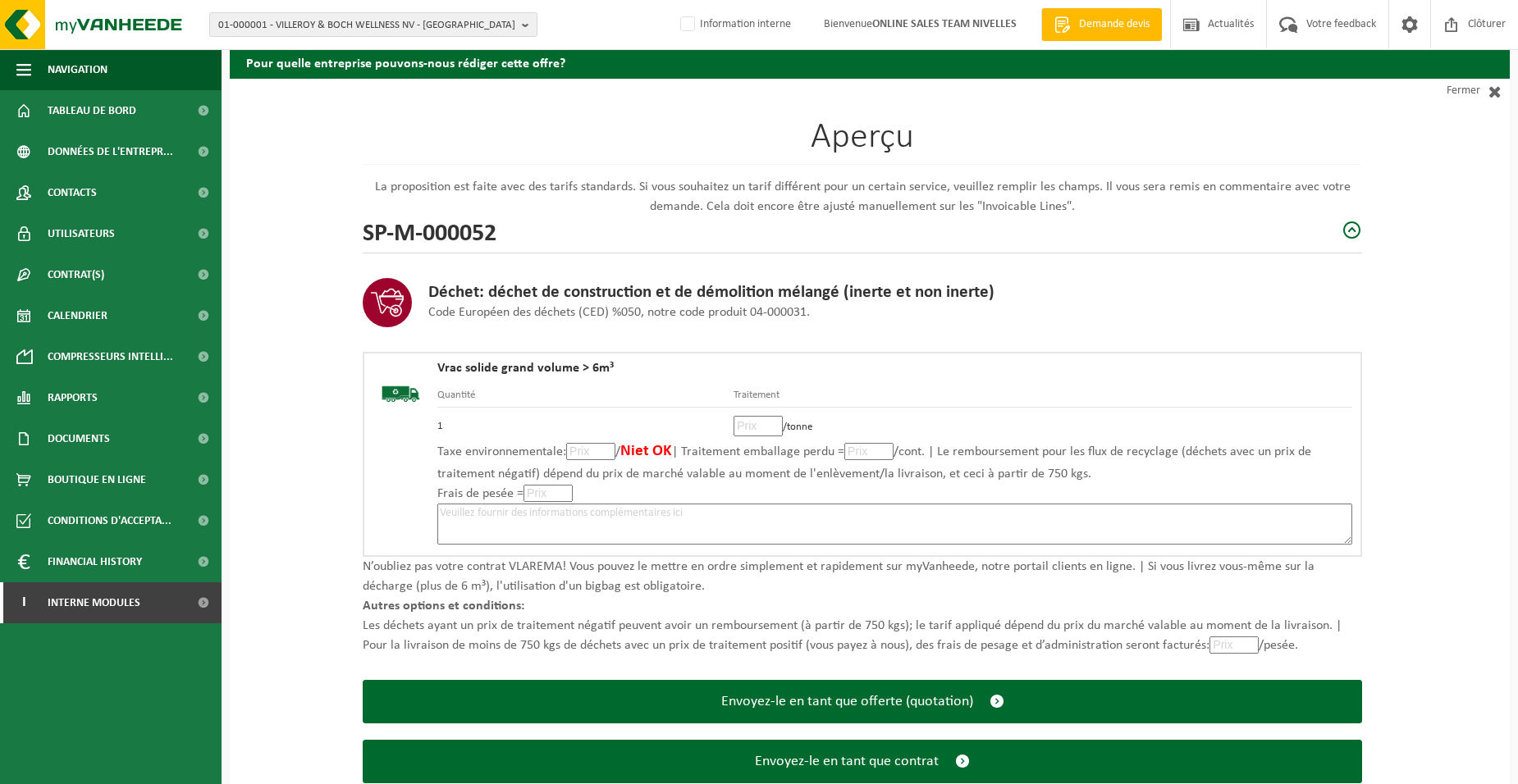
scroll to position [113, 0]
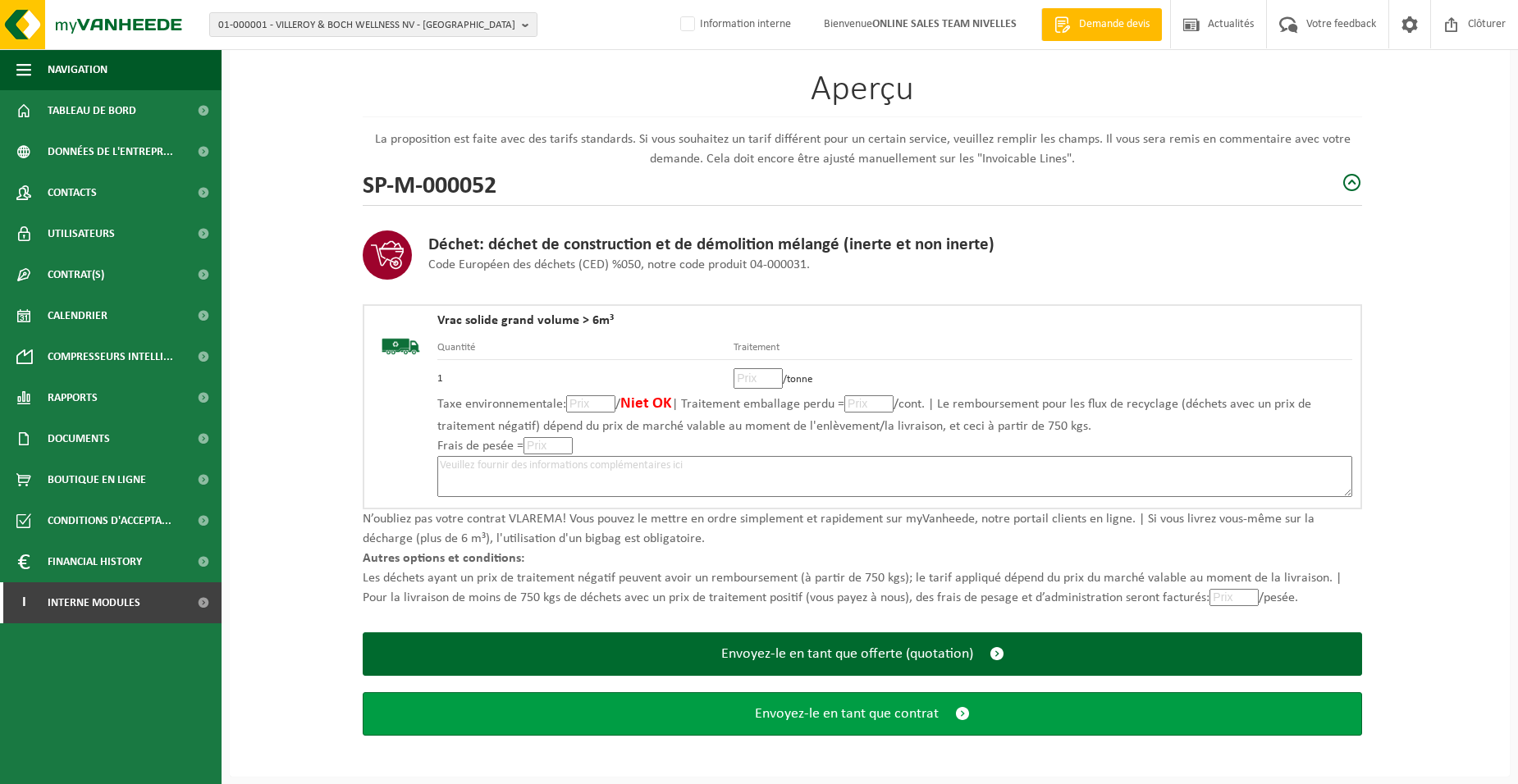
click at [832, 715] on span "Envoyez-le en tant que contrat" at bounding box center [847, 713] width 184 height 17
